Goal: Task Accomplishment & Management: Complete application form

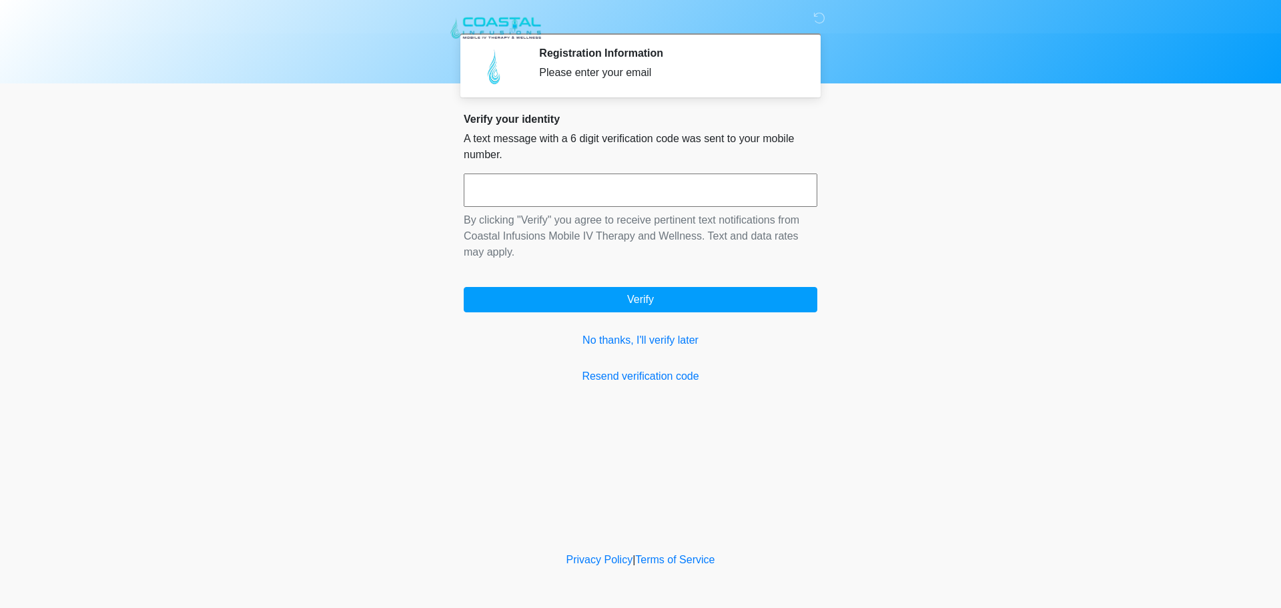
click at [675, 200] on input "text" at bounding box center [641, 189] width 354 height 33
type input "******"
click at [597, 343] on link "No thanks, I'll verify later" at bounding box center [641, 340] width 354 height 16
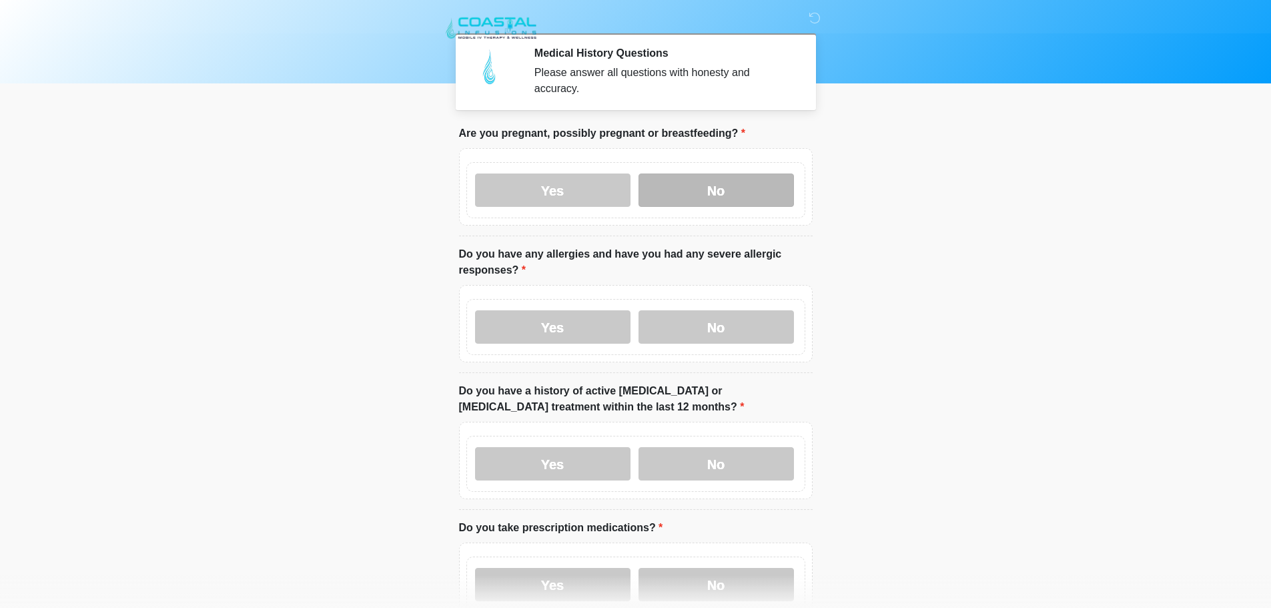
click at [735, 173] on label "No" at bounding box center [716, 189] width 155 height 33
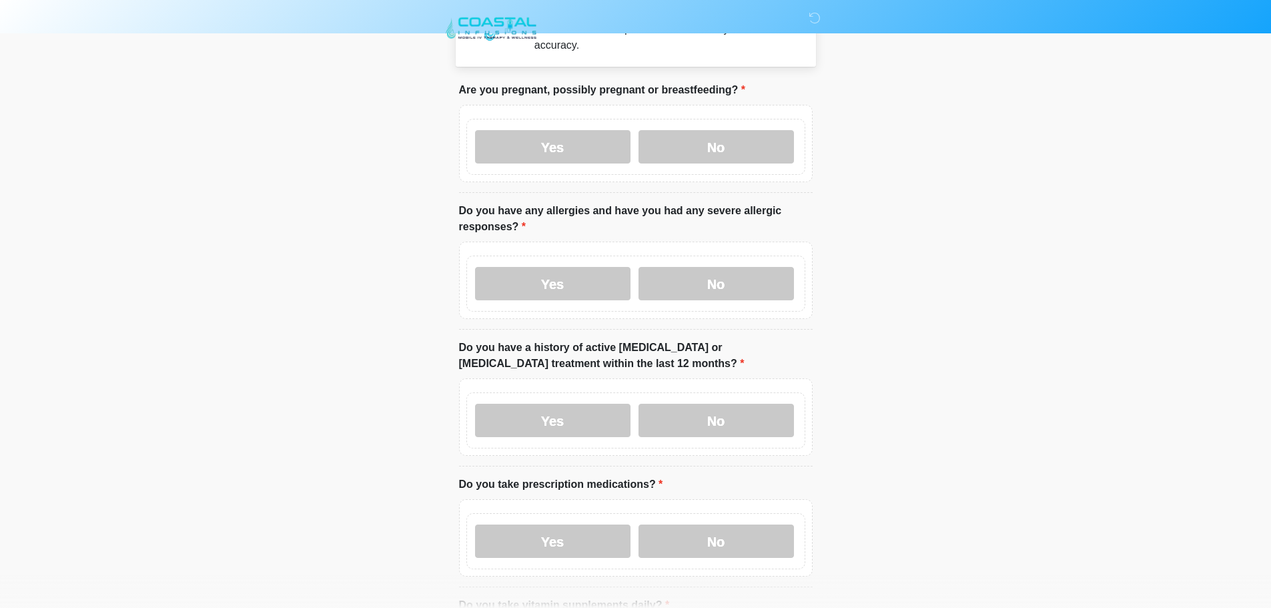
scroll to position [67, 0]
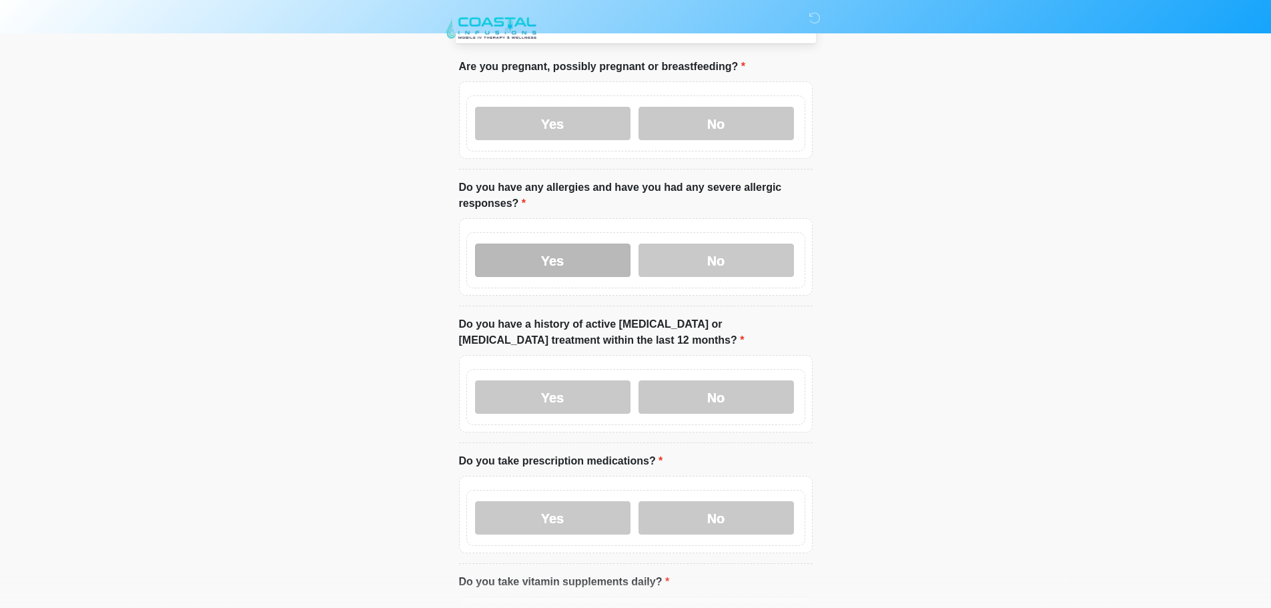
click at [494, 244] on label "Yes" at bounding box center [552, 260] width 155 height 33
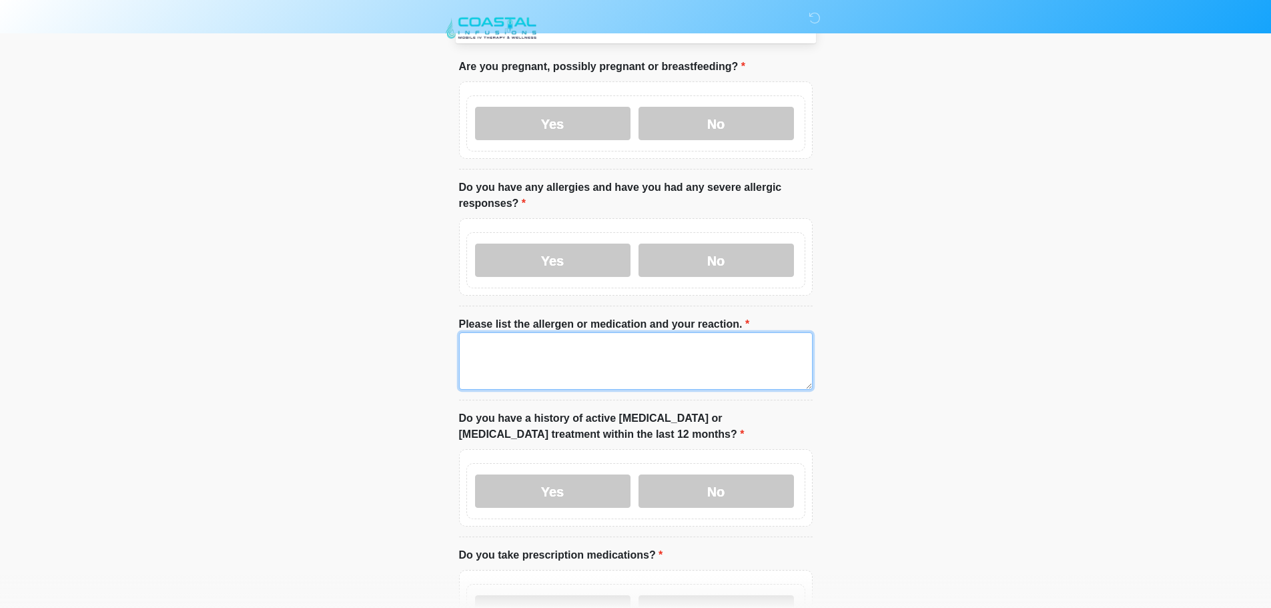
click at [486, 363] on textarea "Please list the allergen or medication and your reaction." at bounding box center [636, 360] width 354 height 57
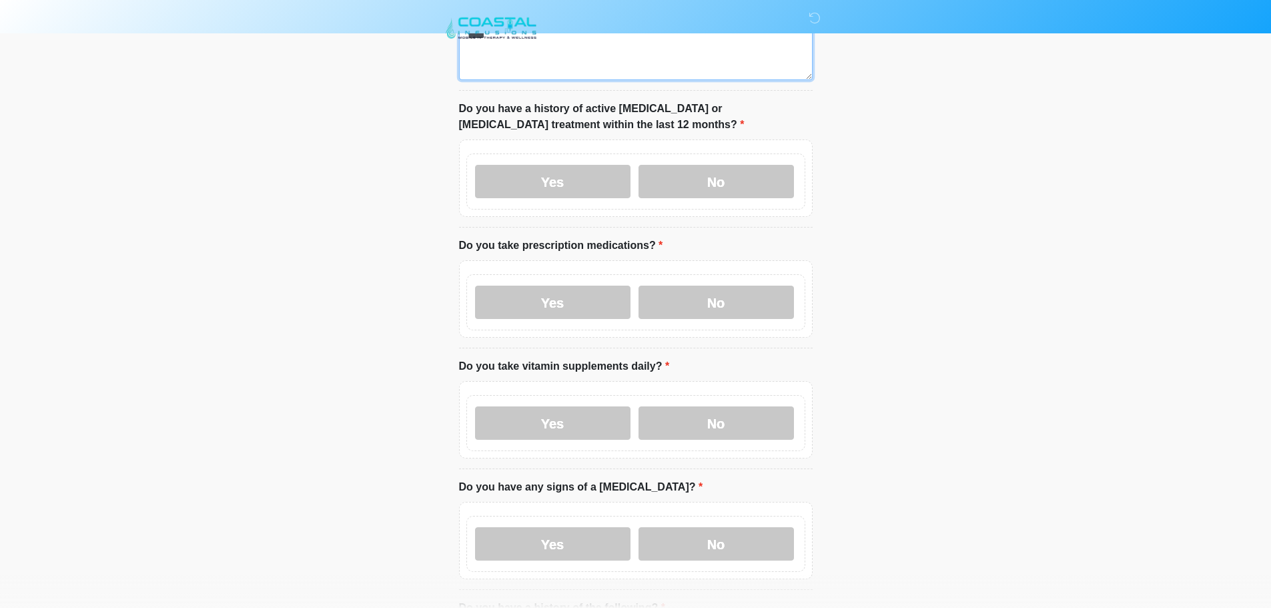
scroll to position [400, 0]
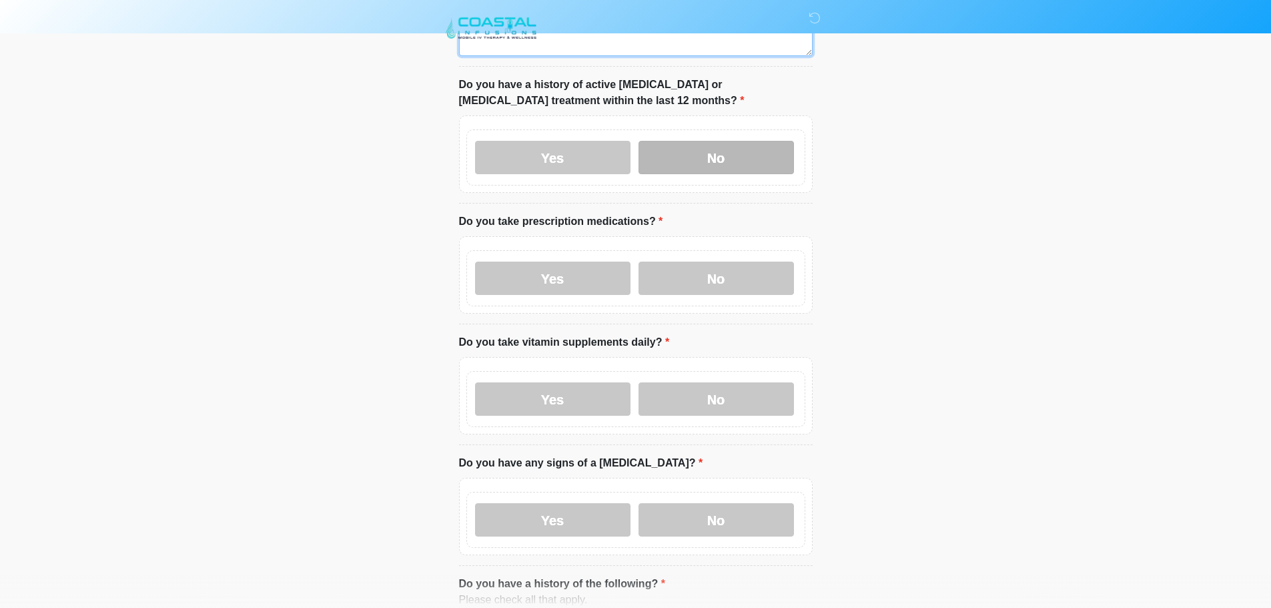
type textarea "****"
click at [733, 145] on label "No" at bounding box center [716, 157] width 155 height 33
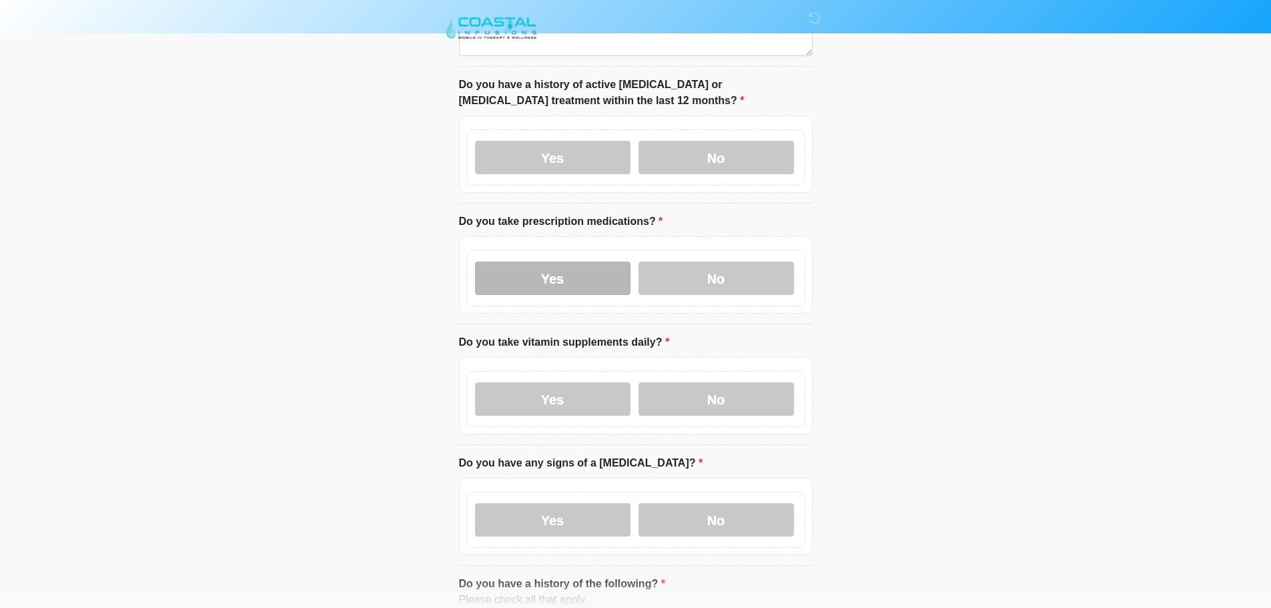
click at [548, 271] on label "Yes" at bounding box center [552, 278] width 155 height 33
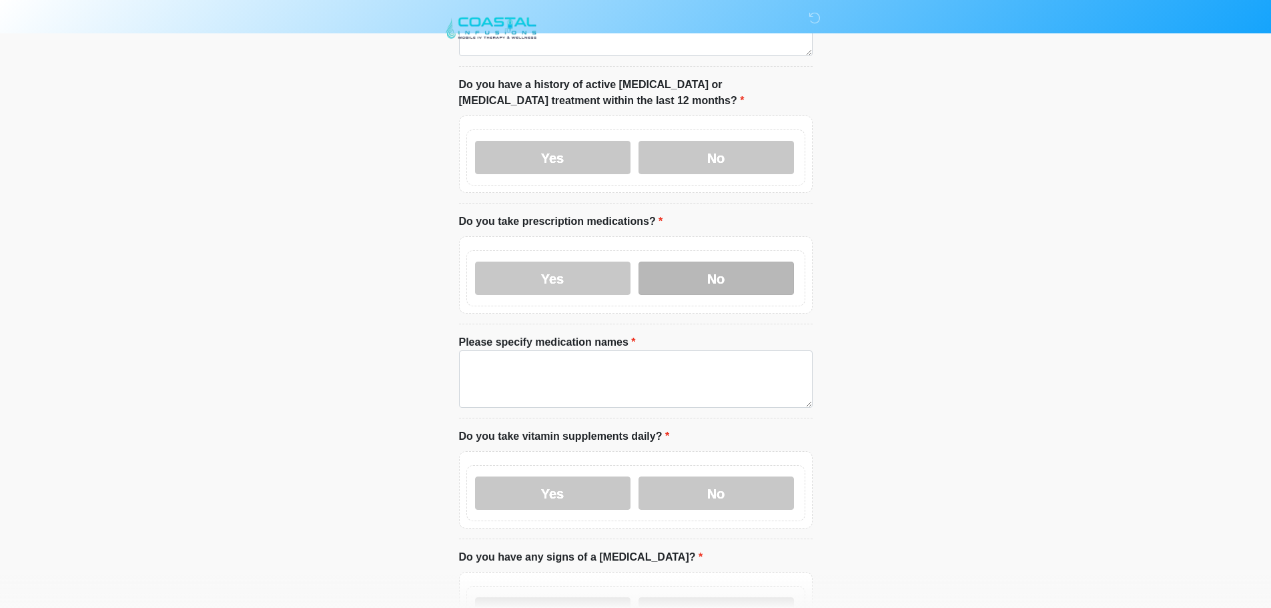
click at [733, 263] on label "No" at bounding box center [716, 278] width 155 height 33
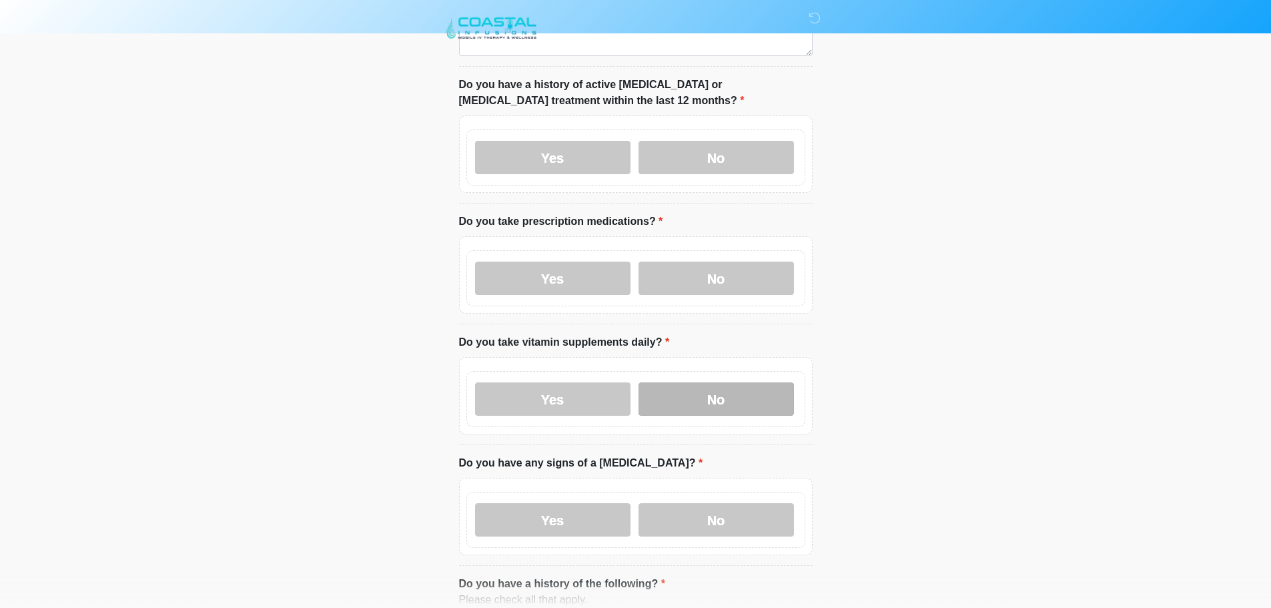
click at [720, 388] on label "No" at bounding box center [716, 398] width 155 height 33
click at [731, 507] on label "No" at bounding box center [716, 519] width 155 height 33
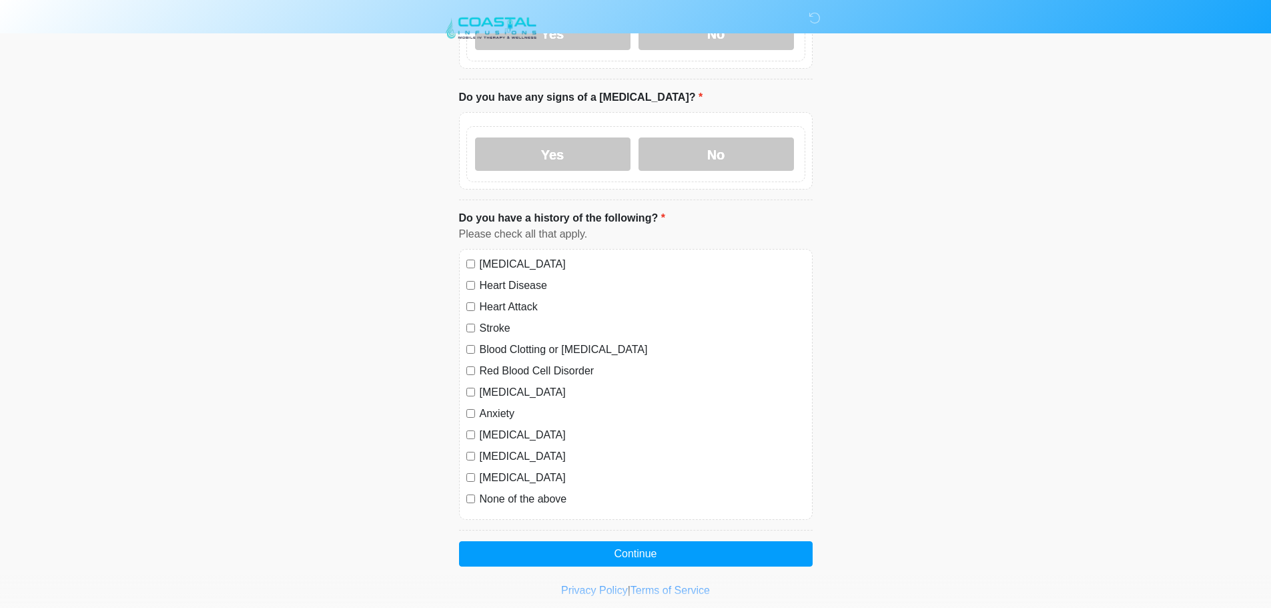
scroll to position [784, 0]
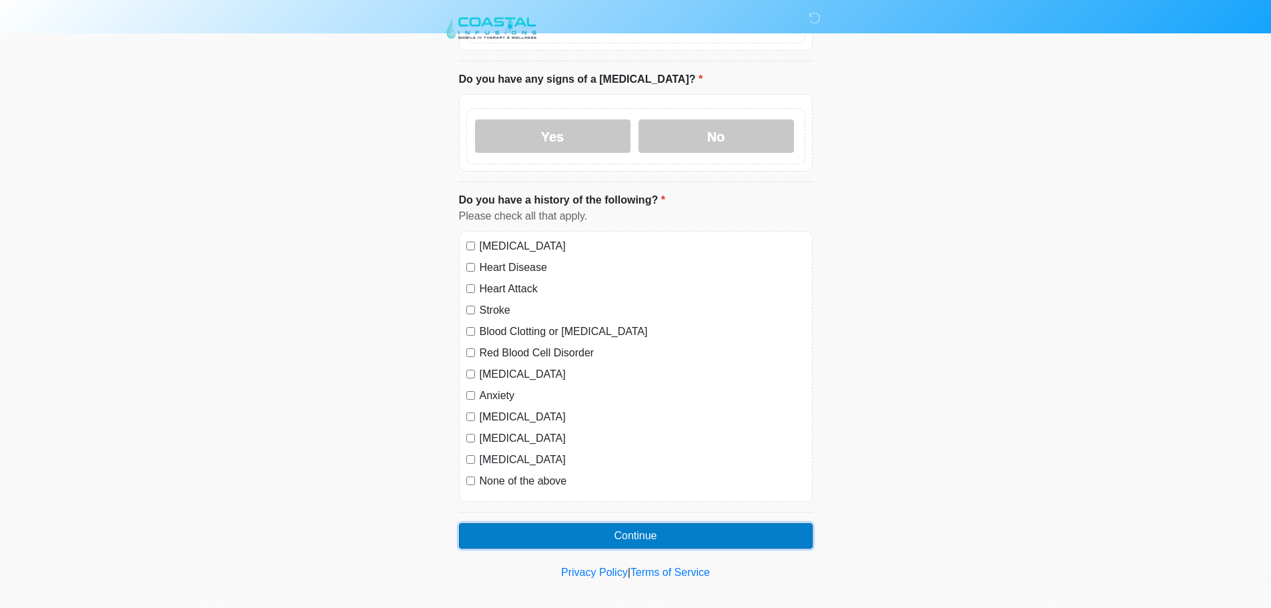
click at [525, 523] on button "Continue" at bounding box center [636, 535] width 354 height 25
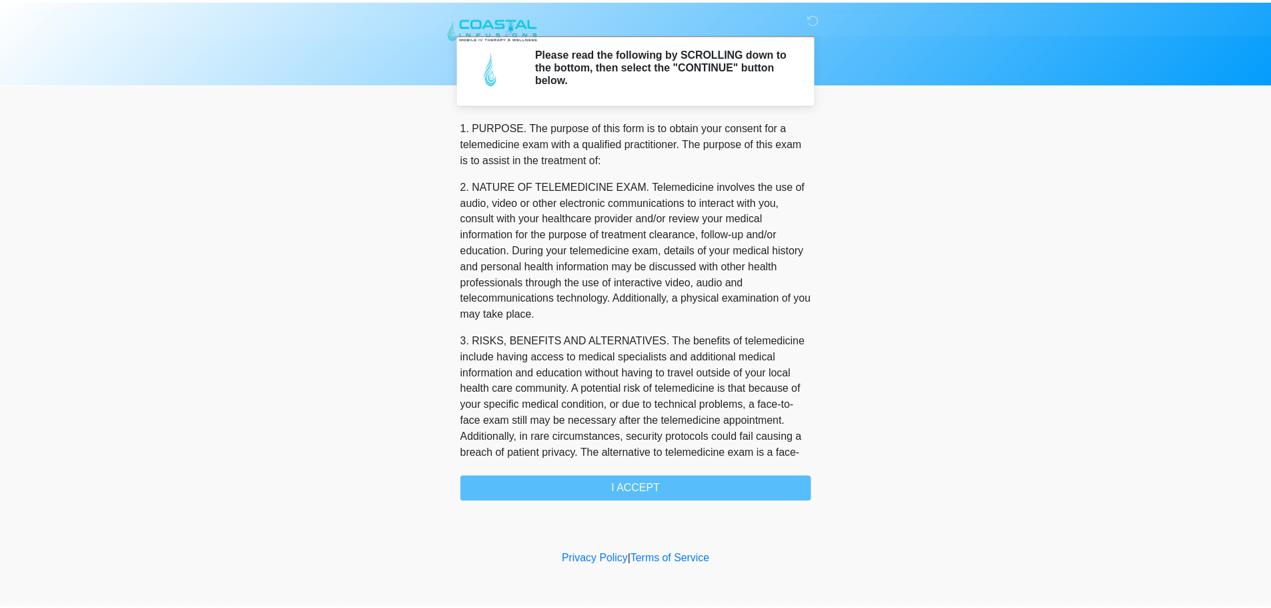
scroll to position [449, 0]
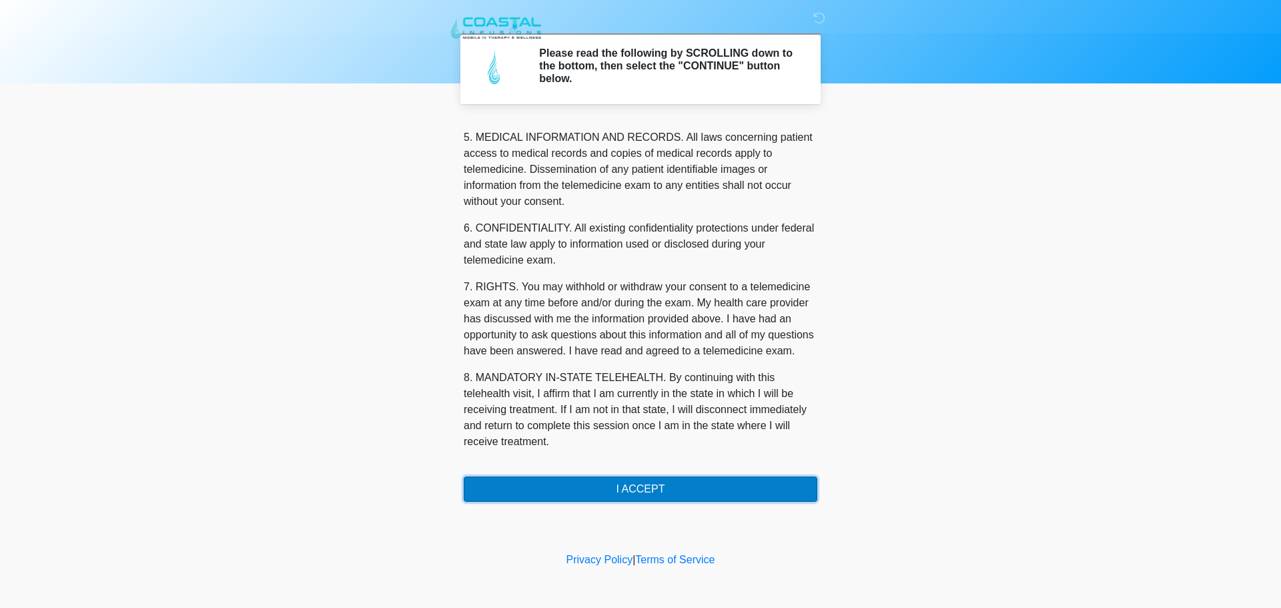
click at [625, 479] on button "I ACCEPT" at bounding box center [641, 488] width 354 height 25
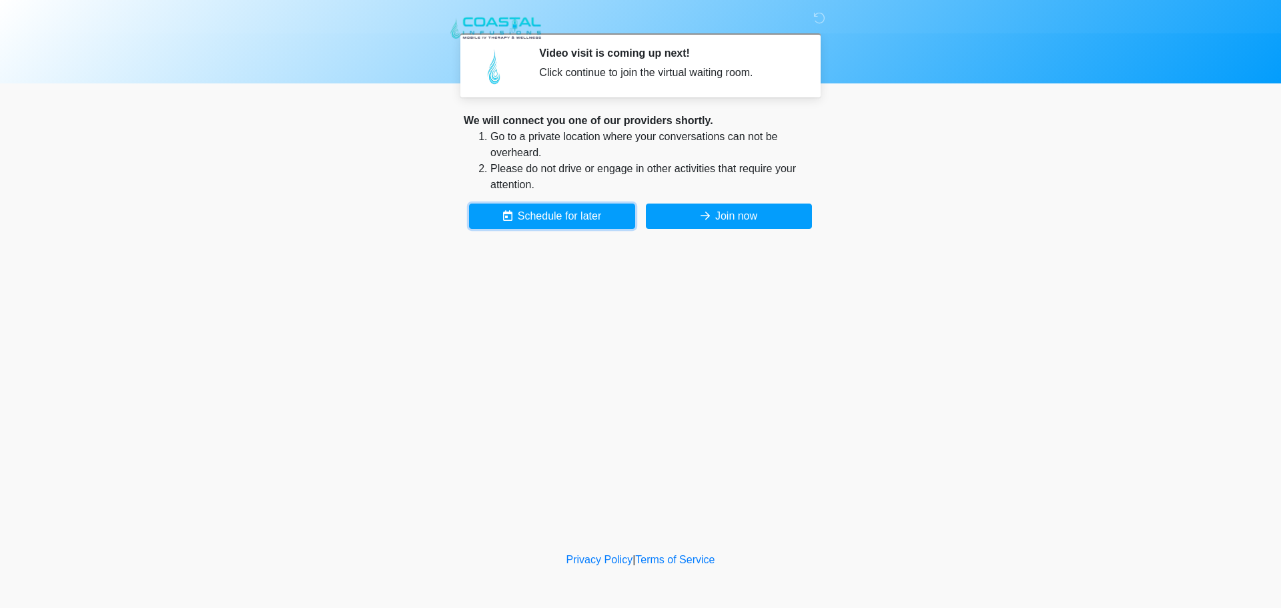
click at [508, 222] on button "Schedule for later" at bounding box center [552, 216] width 166 height 25
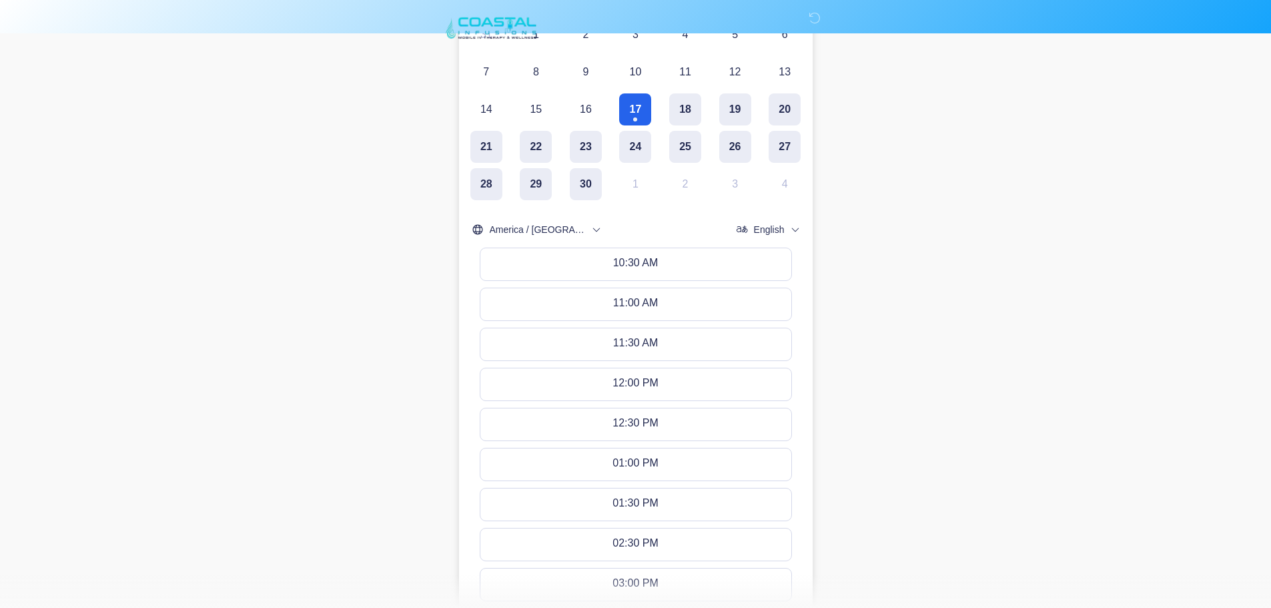
scroll to position [521, 0]
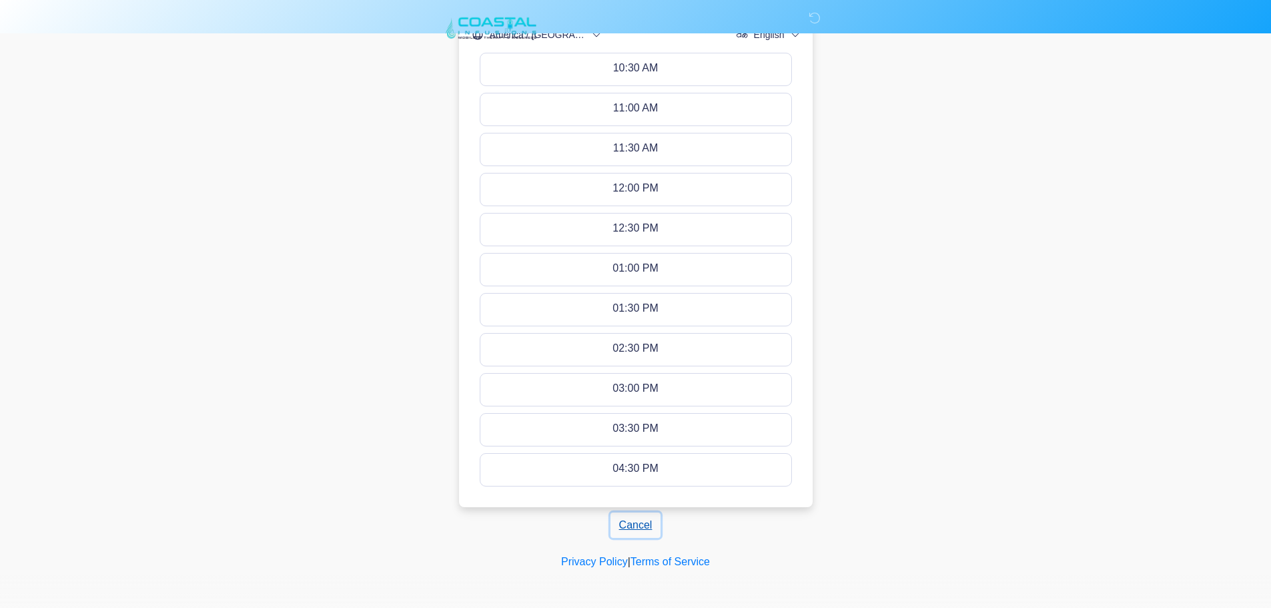
click at [629, 514] on button "Cancel" at bounding box center [636, 524] width 51 height 25
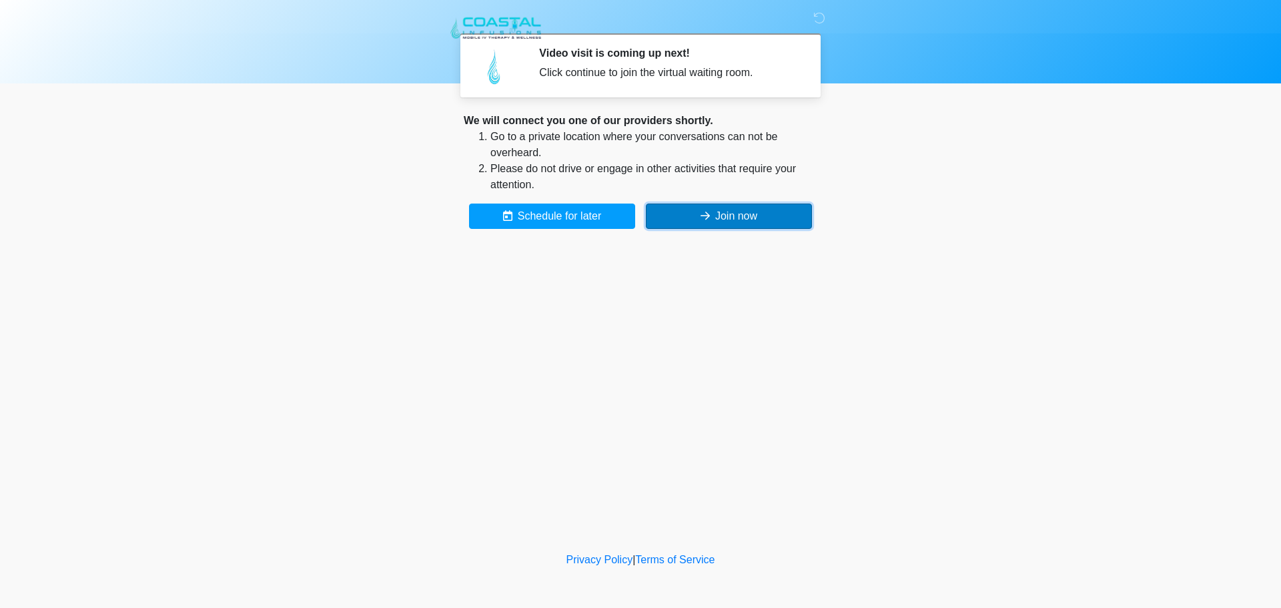
click at [732, 214] on button "Join now" at bounding box center [729, 216] width 166 height 25
